Goal: Information Seeking & Learning: Learn about a topic

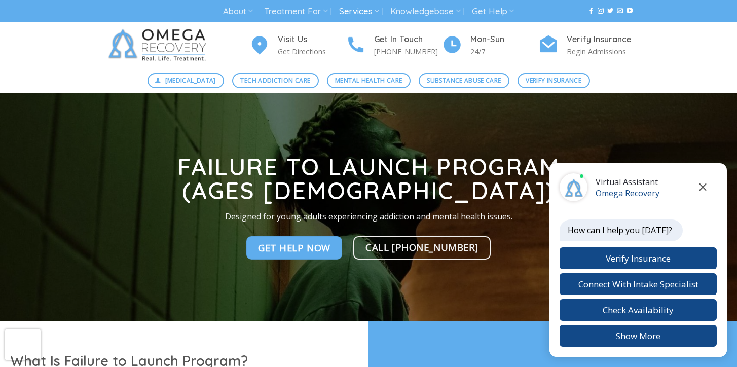
click at [701, 187] on icon "Close chat" at bounding box center [703, 186] width 8 height 7
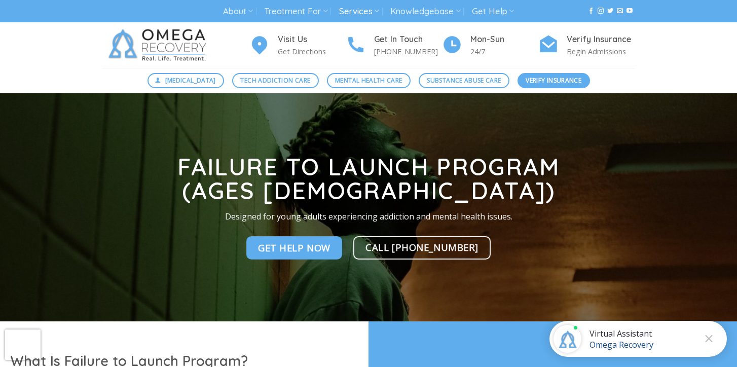
click at [567, 76] on span "Verify Insurance" at bounding box center [553, 81] width 56 height 10
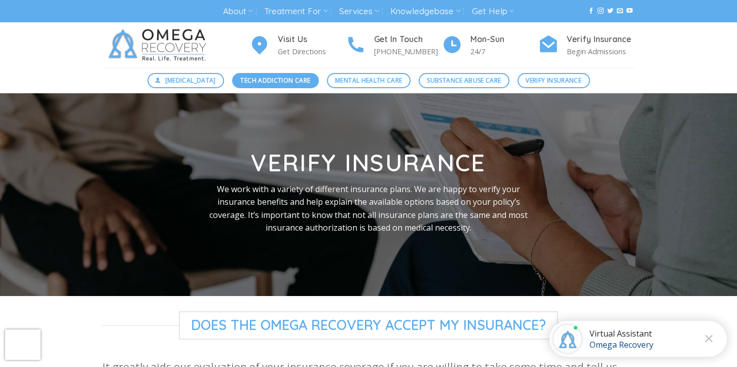
click at [285, 84] on span "Tech Addiction Care" at bounding box center [275, 81] width 70 height 10
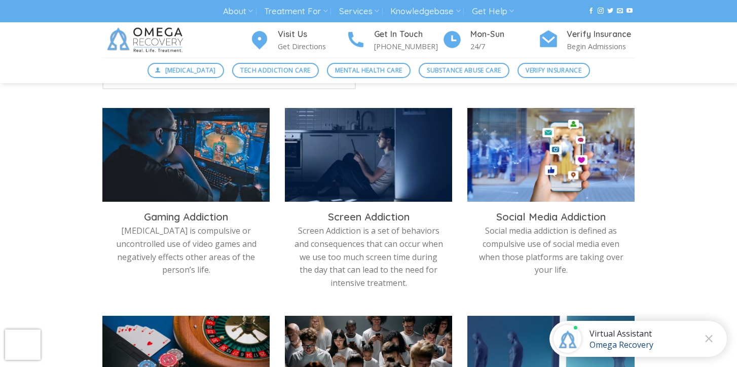
scroll to position [312, 0]
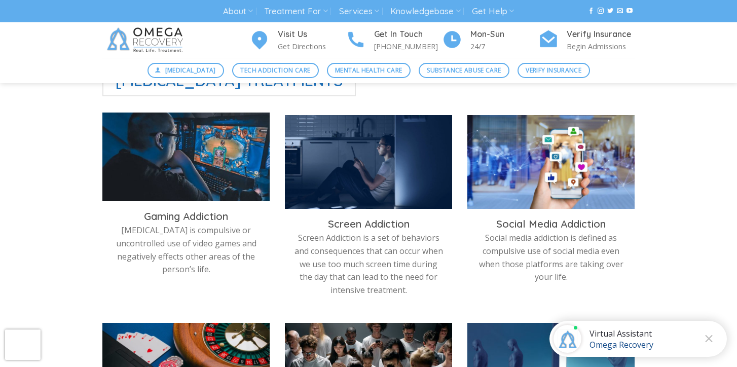
click at [176, 165] on img at bounding box center [185, 159] width 167 height 94
